Goal: Task Accomplishment & Management: Manage account settings

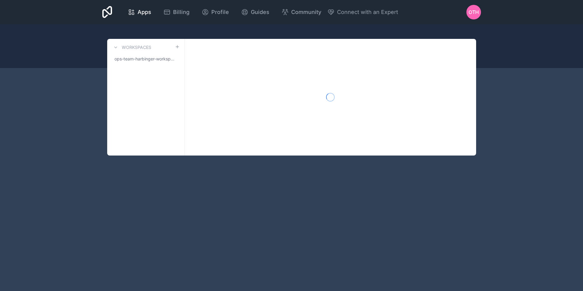
click at [126, 212] on div "Apps Billing Profile Guides Community Connect with an Expert OTH Billing Profil…" at bounding box center [291, 145] width 583 height 291
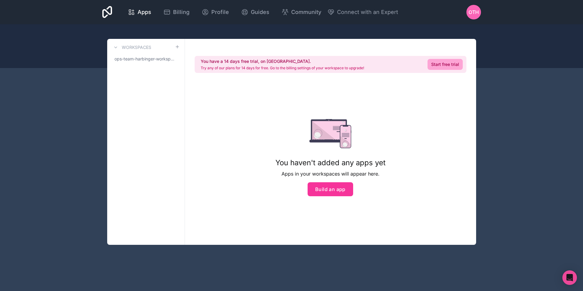
click at [525, 155] on div "Apps Billing Profile Guides Community Connect with an Expert OTH Billing Profil…" at bounding box center [291, 145] width 583 height 291
click at [185, 15] on span "Billing" at bounding box center [181, 12] width 16 height 9
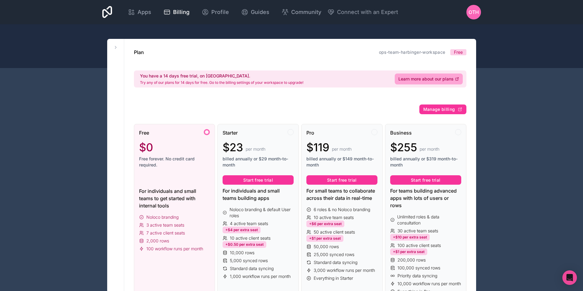
click at [473, 12] on span "OTH" at bounding box center [474, 12] width 10 height 7
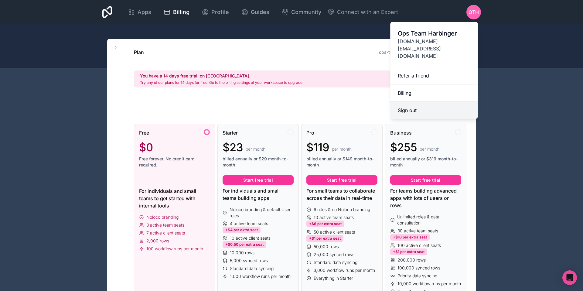
click at [414, 102] on button "Sign out" at bounding box center [435, 110] width 88 height 17
